Goal: Task Accomplishment & Management: Manage account settings

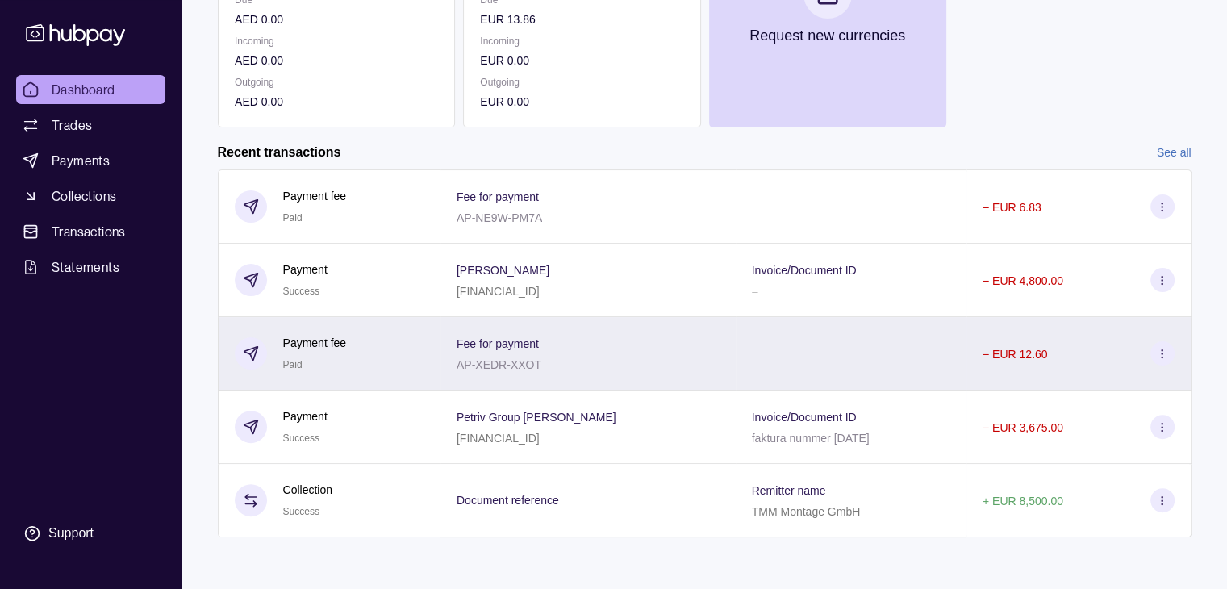
scroll to position [374, 0]
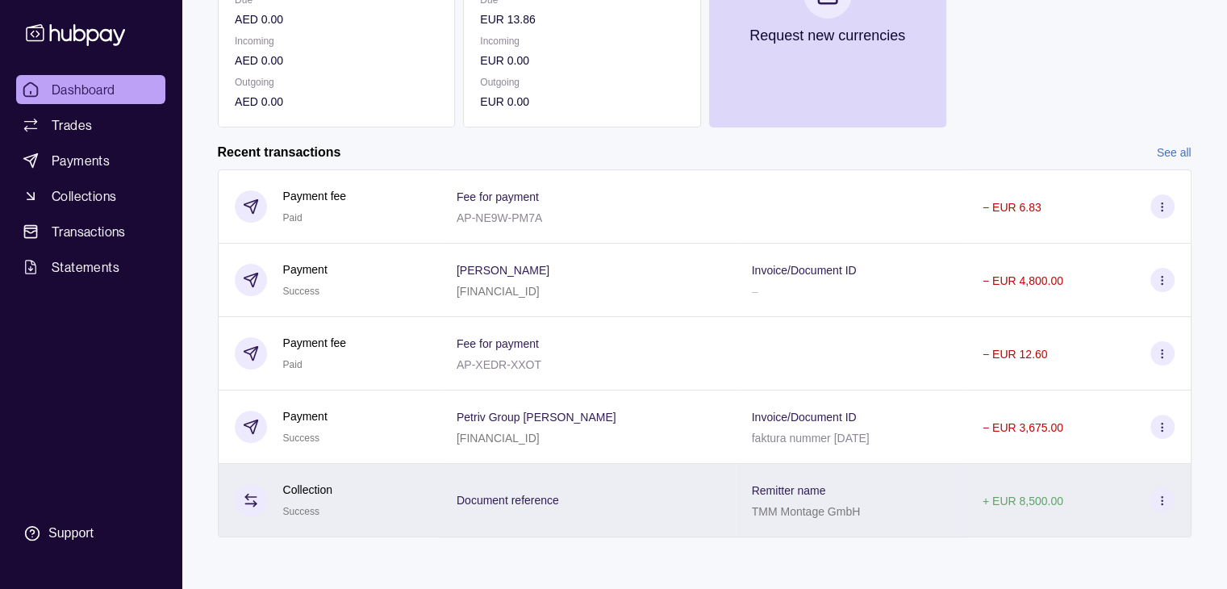
click at [781, 515] on p "TMM Montage GmbH" at bounding box center [806, 511] width 109 height 13
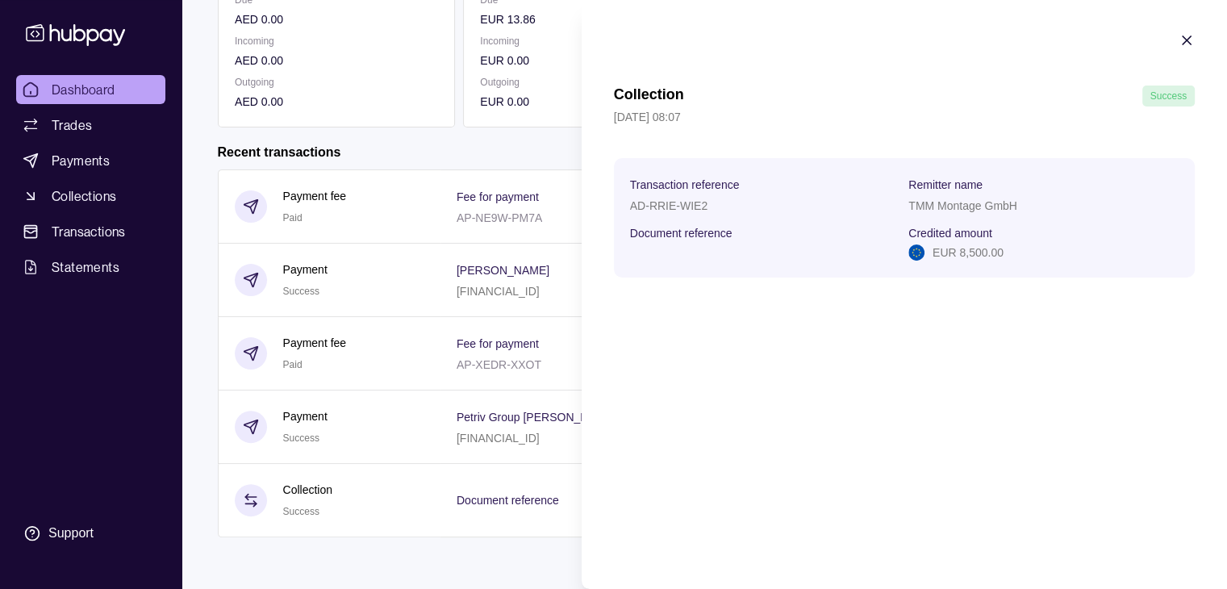
click at [487, 386] on html "Dashboard Trades Payments Collections Transactions Statements Support T Hello, …" at bounding box center [613, 108] width 1227 height 962
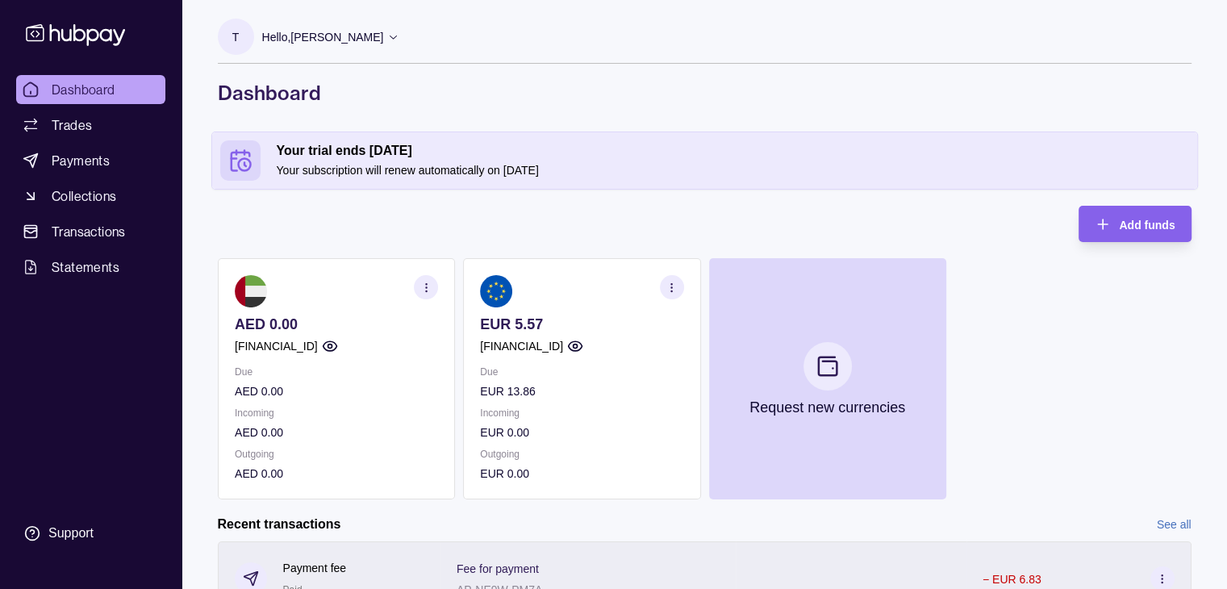
scroll to position [0, 0]
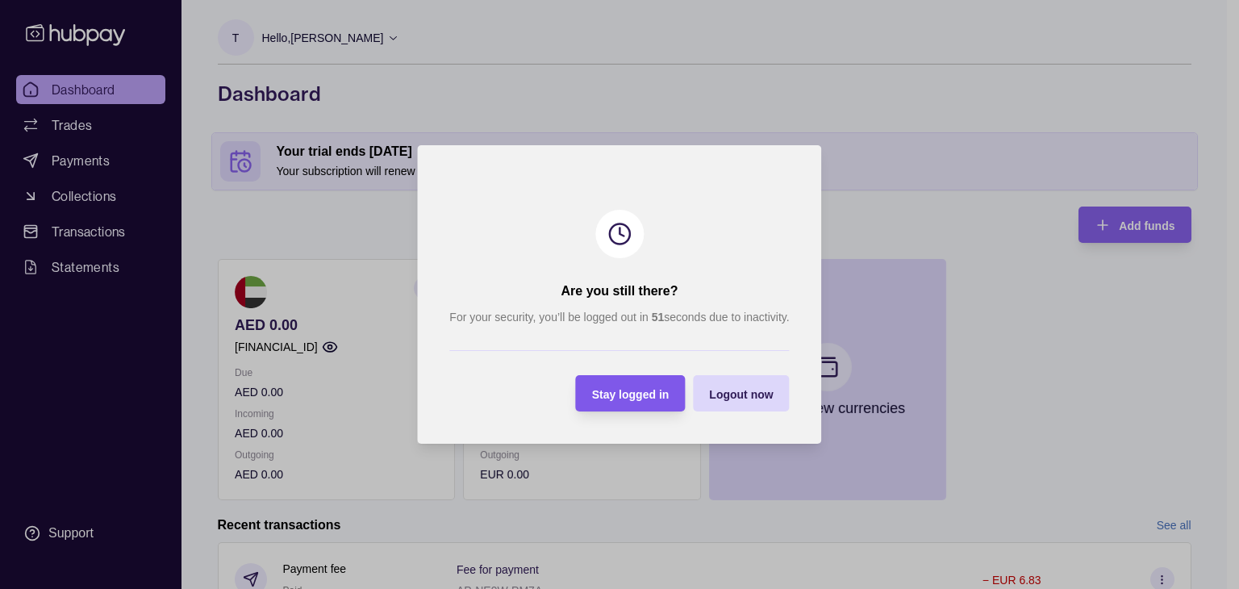
click at [643, 385] on div "Stay logged in" at bounding box center [630, 393] width 77 height 19
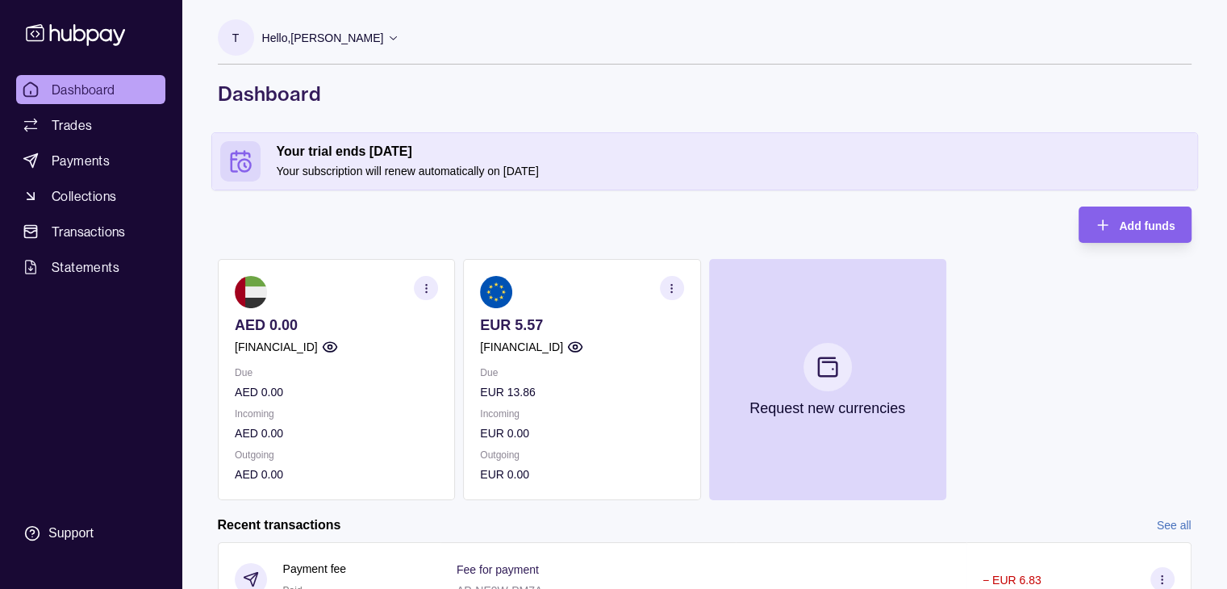
click at [664, 278] on section "button" at bounding box center [671, 288] width 24 height 24
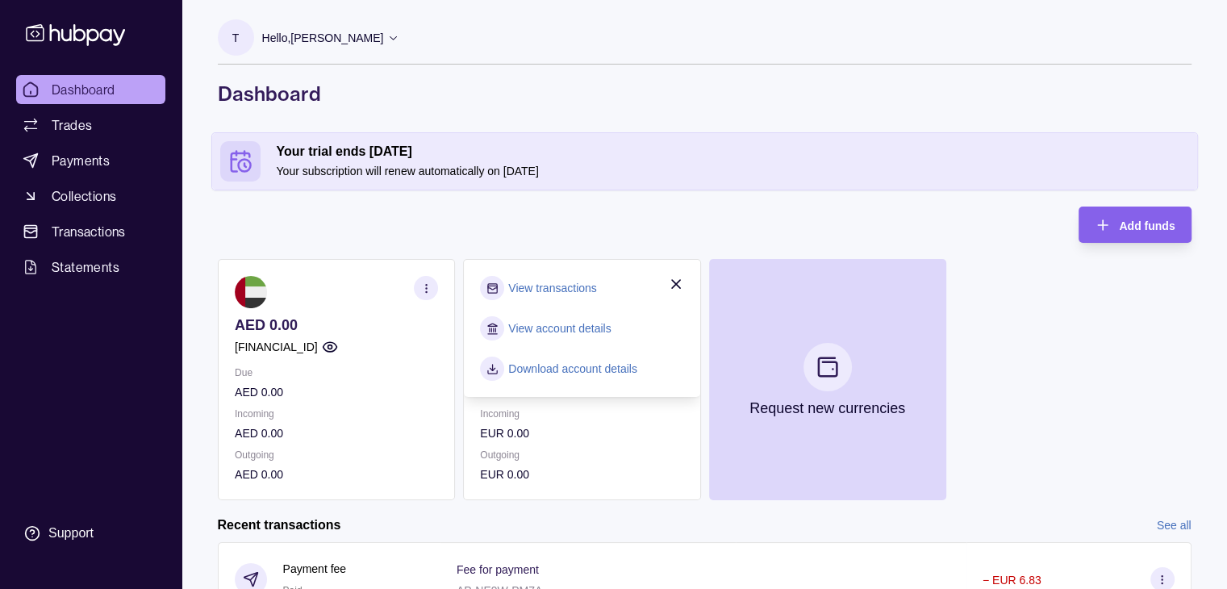
click at [590, 372] on link "Download account details" at bounding box center [572, 369] width 129 height 18
